Goal: Information Seeking & Learning: Learn about a topic

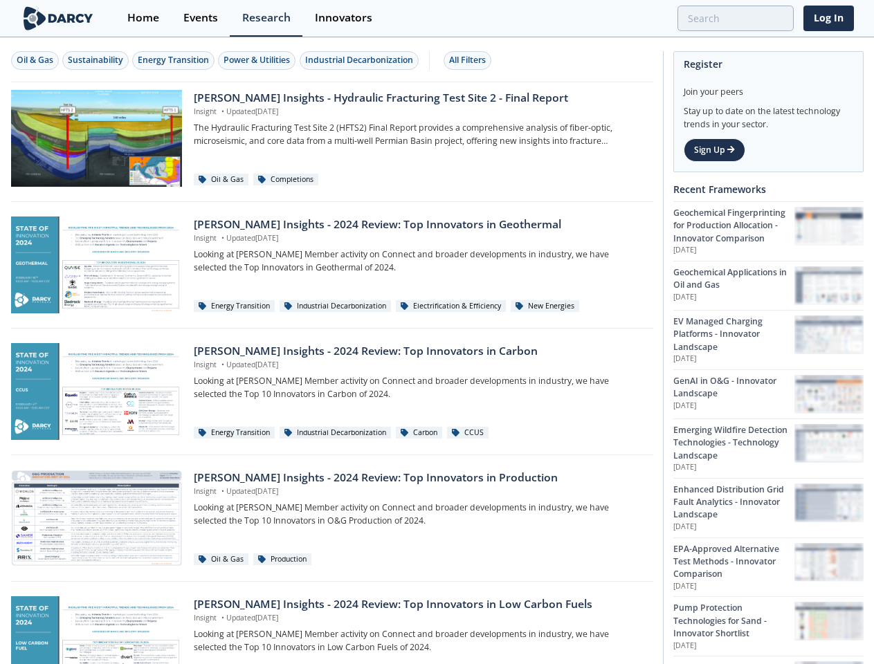
click at [35, 60] on div "Oil & Gas" at bounding box center [35, 60] width 37 height 12
click at [96, 60] on div "Sustainability" at bounding box center [95, 60] width 55 height 12
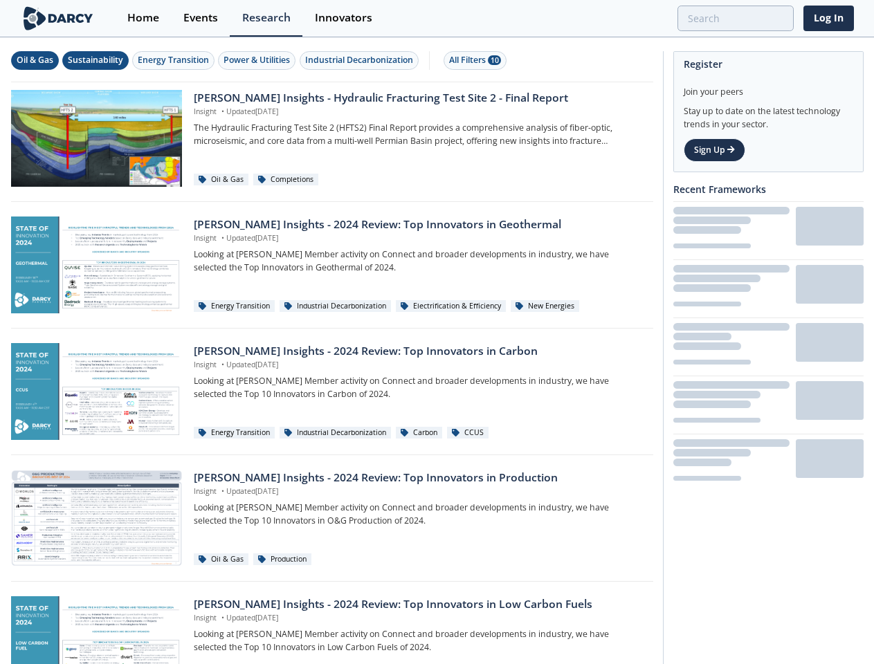
click at [174, 60] on div "Energy Transition" at bounding box center [173, 60] width 71 height 12
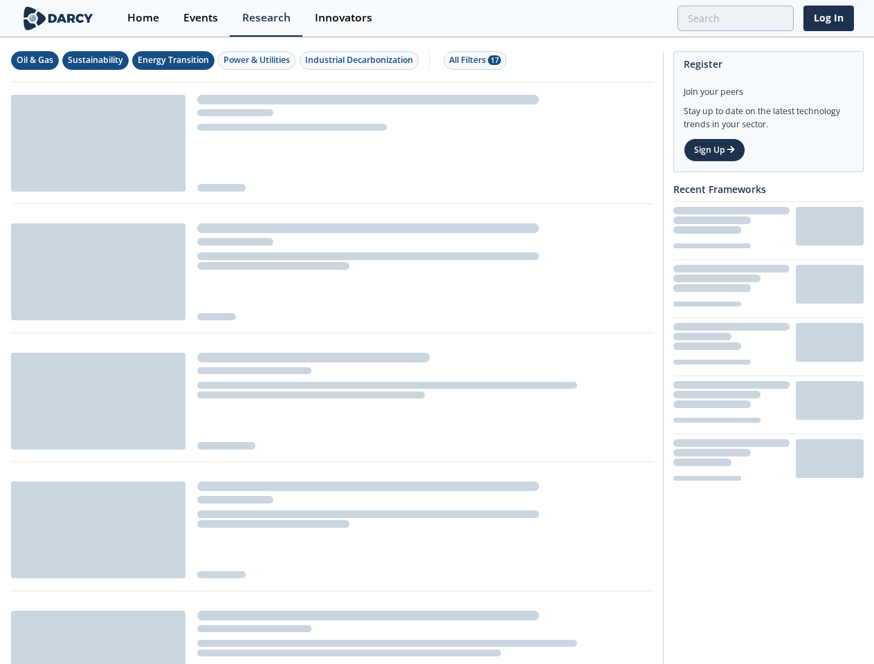
click at [259, 60] on div "Power & Utilities" at bounding box center [257, 60] width 66 height 12
